Goal: Check status: Check status

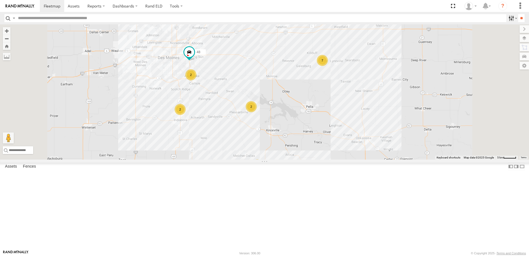
click at [507, 15] on label at bounding box center [512, 18] width 12 height 8
click at [71, 6] on span at bounding box center [74, 5] width 12 height 5
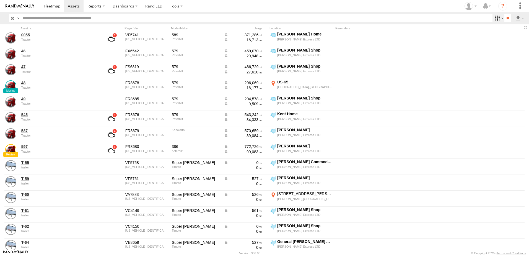
click at [494, 17] on label at bounding box center [498, 18] width 12 height 8
click at [0, 0] on span "Tractor" at bounding box center [0, 0] width 0 height 0
click at [509, 16] on input "**" at bounding box center [507, 18] width 6 height 8
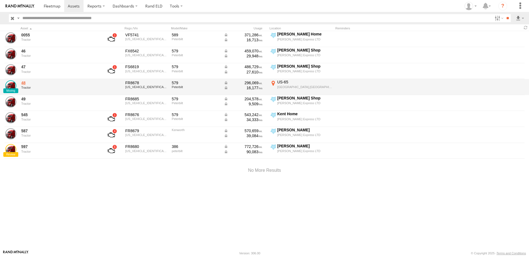
click at [25, 84] on link "48" at bounding box center [59, 82] width 76 height 5
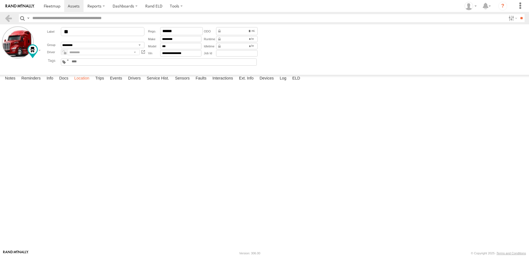
click at [79, 82] on label "Location" at bounding box center [81, 79] width 21 height 8
click at [8, 15] on link at bounding box center [8, 18] width 8 height 8
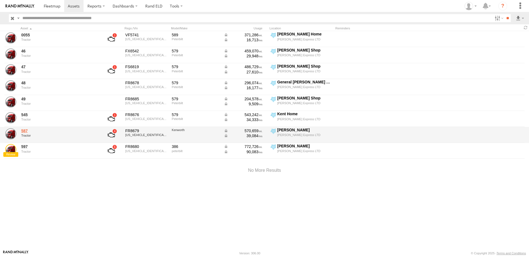
click at [24, 131] on link "587" at bounding box center [59, 130] width 76 height 5
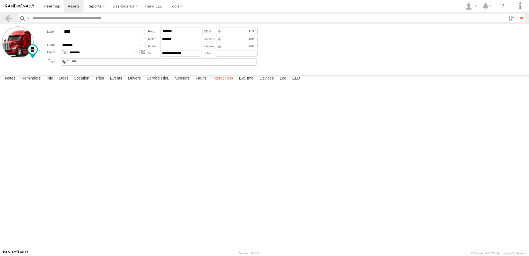
click at [222, 82] on label "Interactions" at bounding box center [223, 79] width 26 height 8
